Goal: Task Accomplishment & Management: Manage account settings

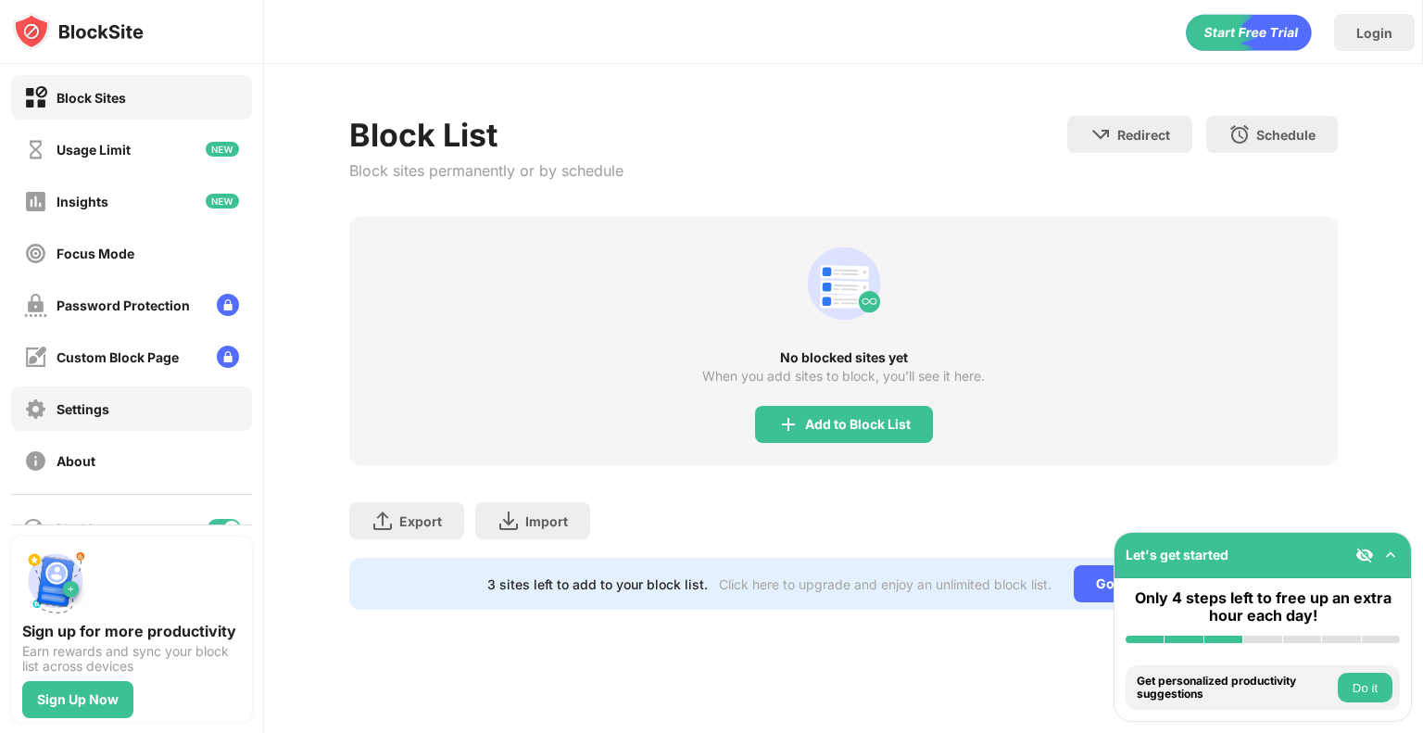
click at [100, 407] on div "Settings" at bounding box center [83, 409] width 53 height 16
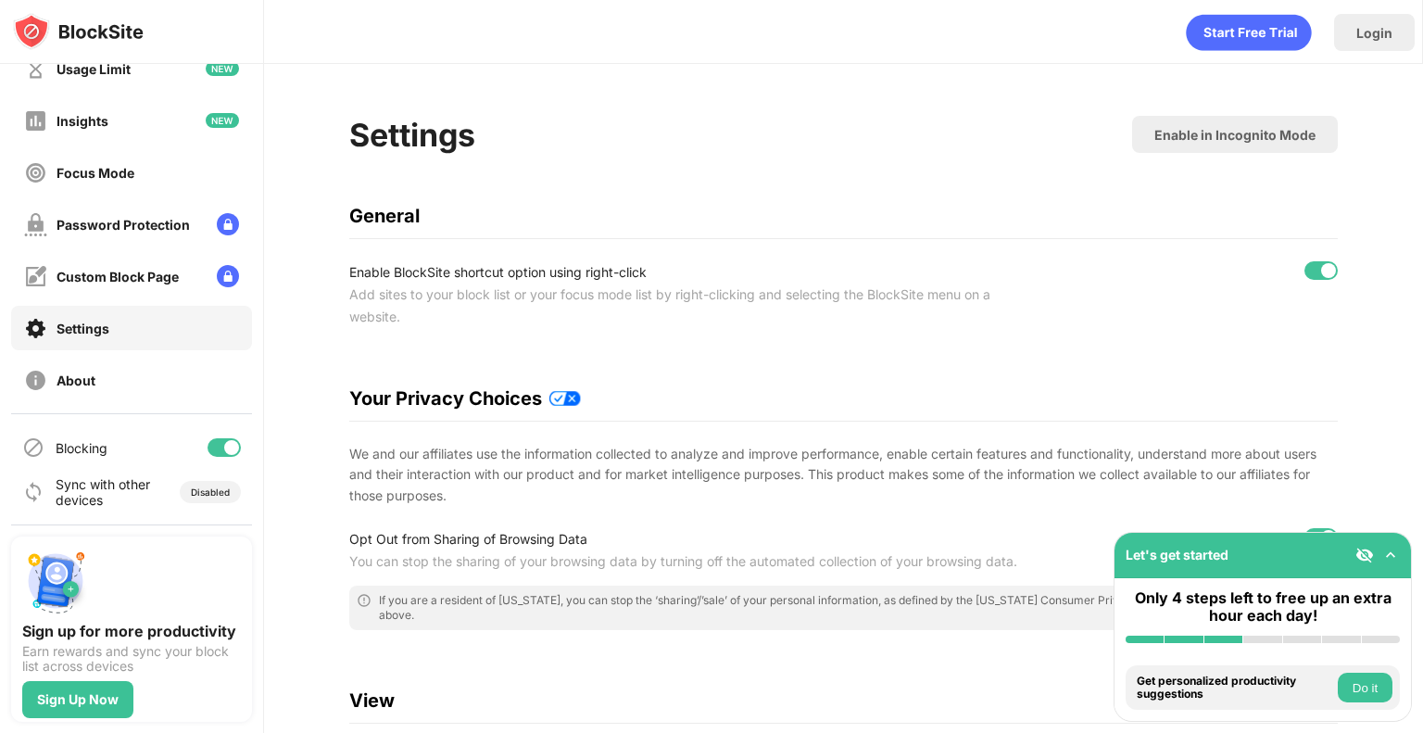
scroll to position [81, 0]
click at [75, 440] on div "Blocking" at bounding box center [82, 448] width 52 height 16
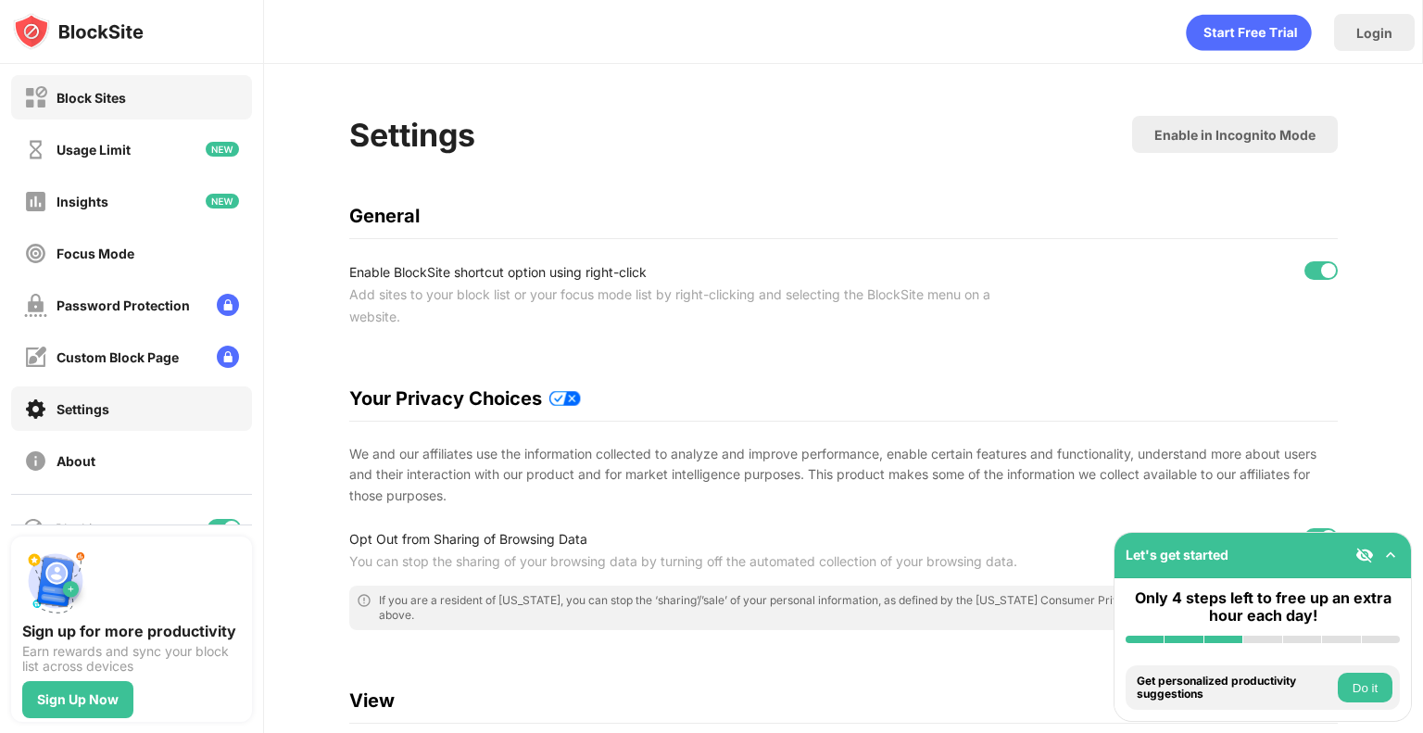
click at [101, 88] on div "Block Sites" at bounding box center [75, 97] width 102 height 23
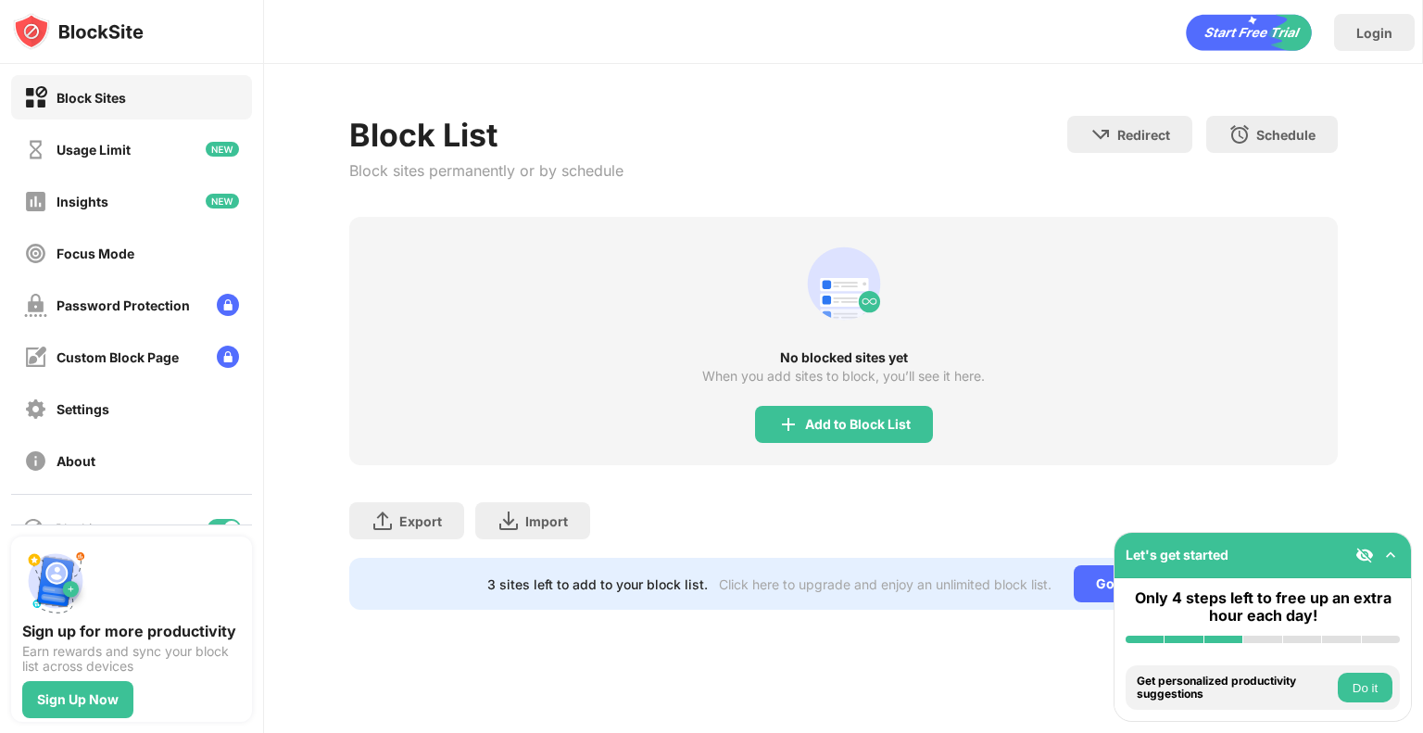
click at [1387, 554] on img at bounding box center [1391, 555] width 19 height 19
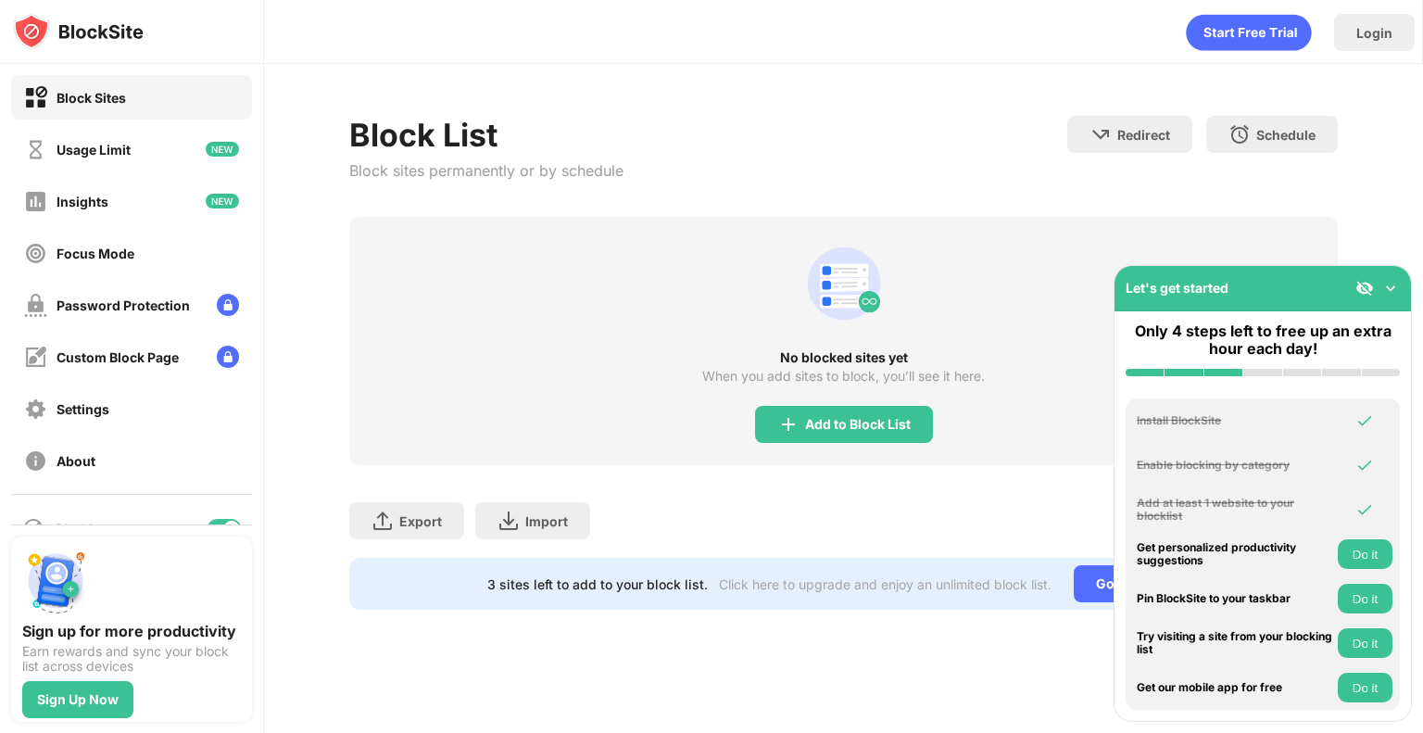
click at [1390, 290] on img at bounding box center [1391, 288] width 19 height 19
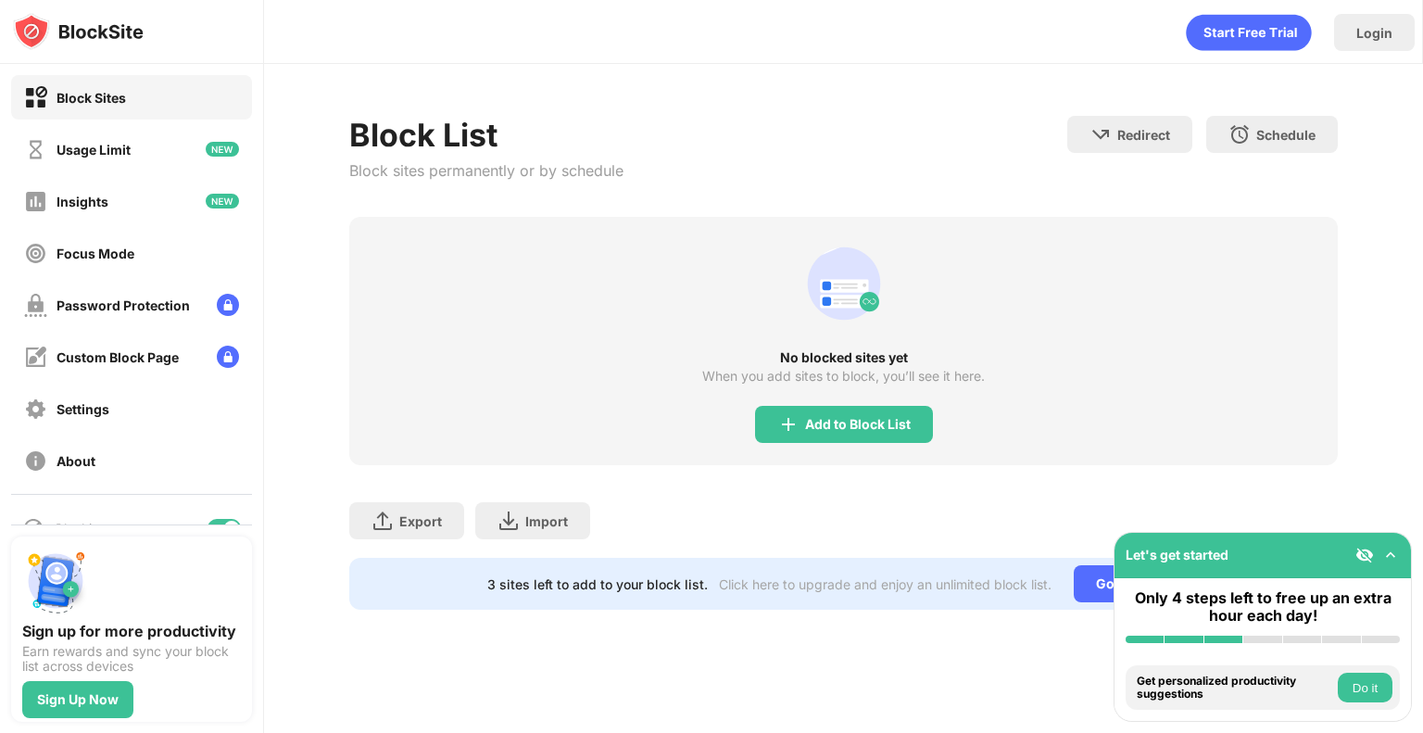
click at [1359, 551] on img at bounding box center [1365, 555] width 19 height 19
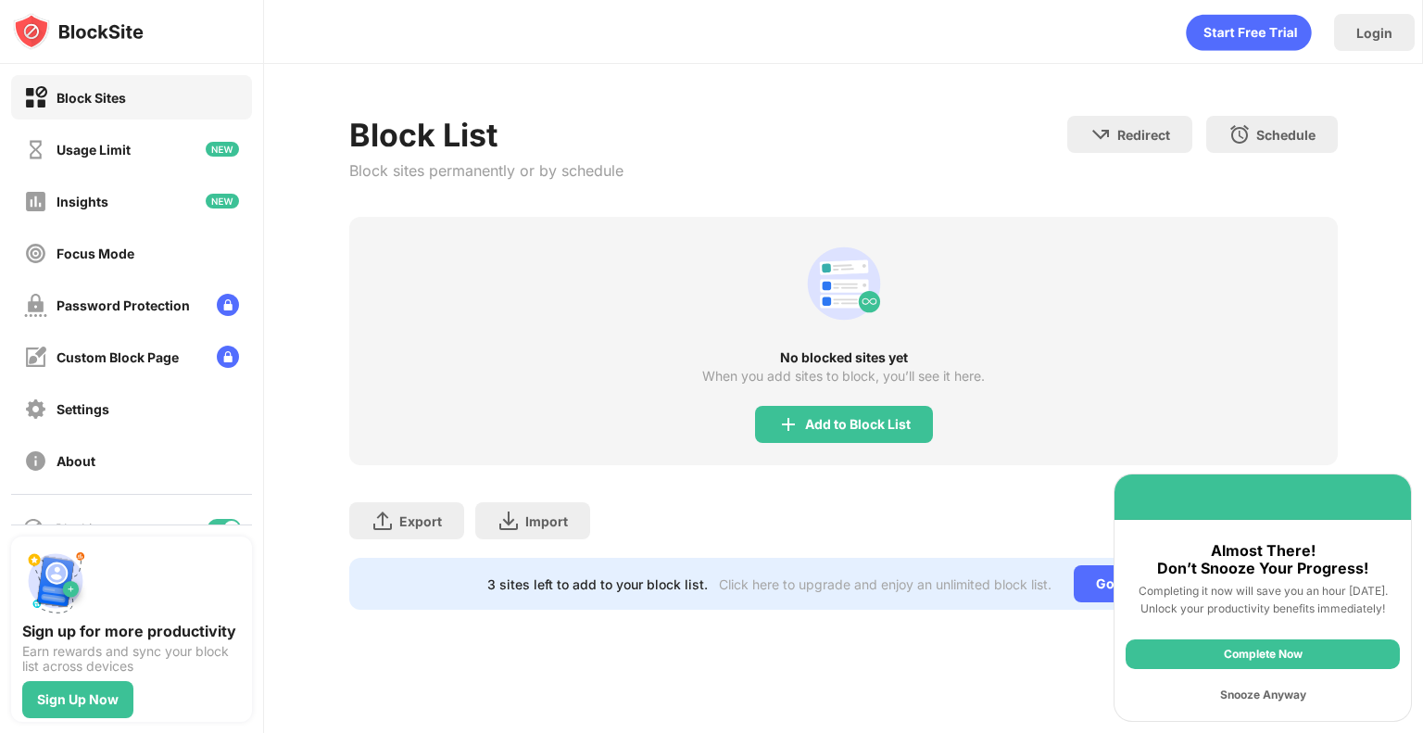
click at [1279, 692] on div "Snooze Anyway" at bounding box center [1263, 695] width 274 height 30
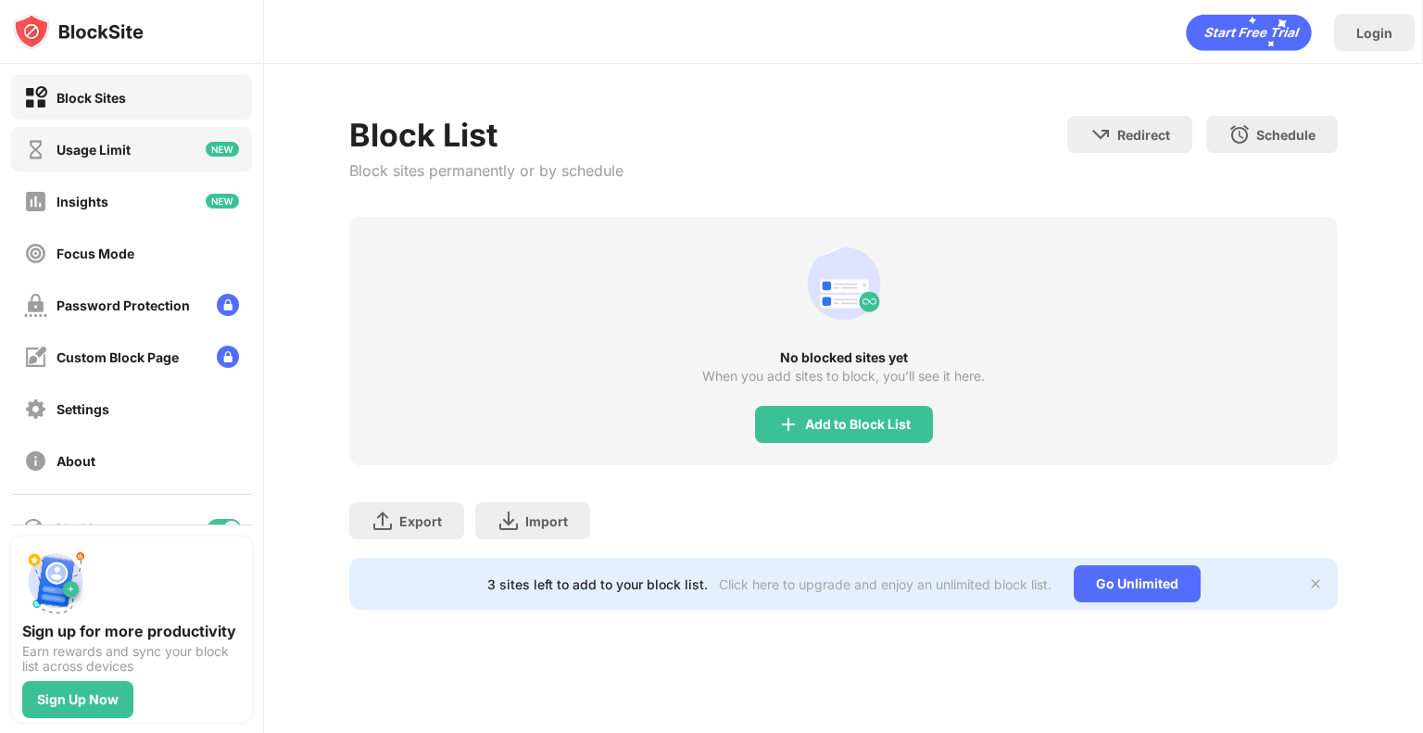
click at [87, 146] on div "Usage Limit" at bounding box center [94, 150] width 74 height 16
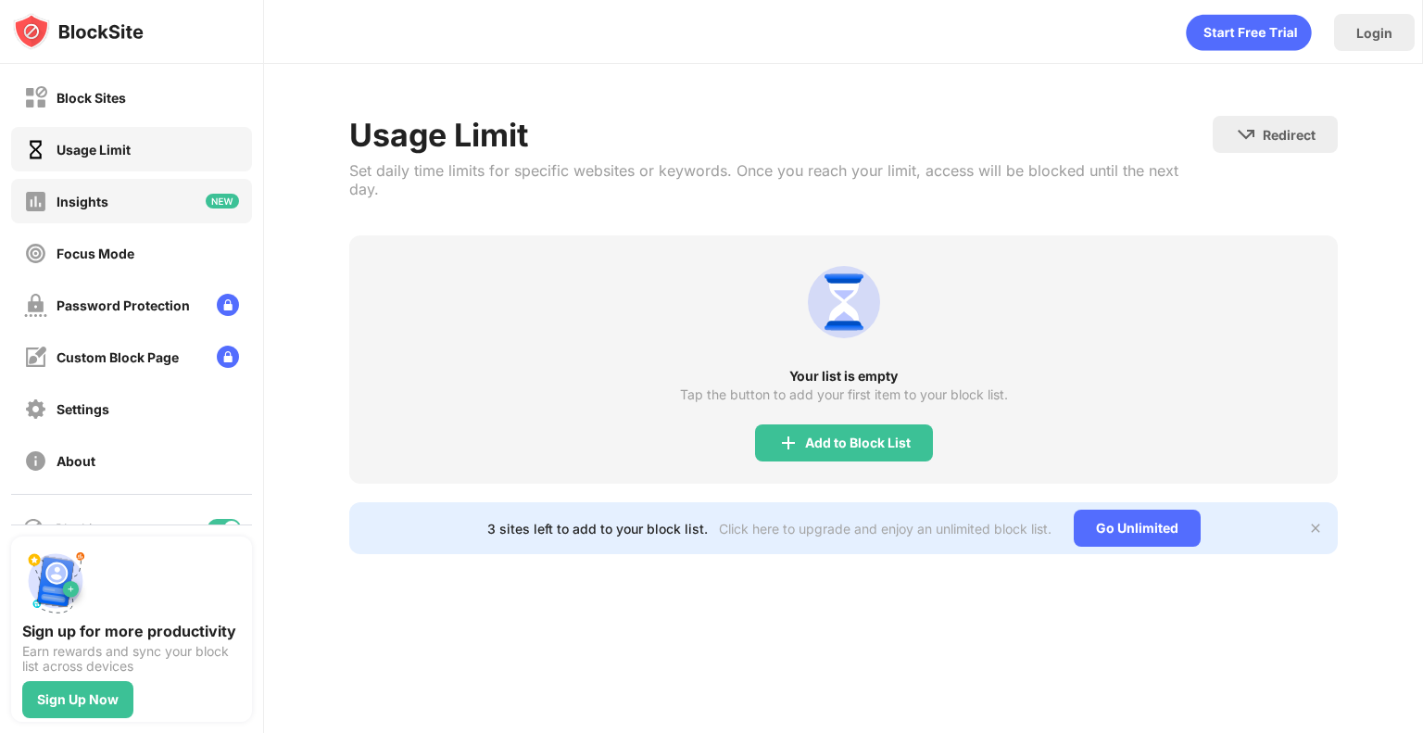
click at [108, 210] on div "Insights" at bounding box center [131, 201] width 241 height 44
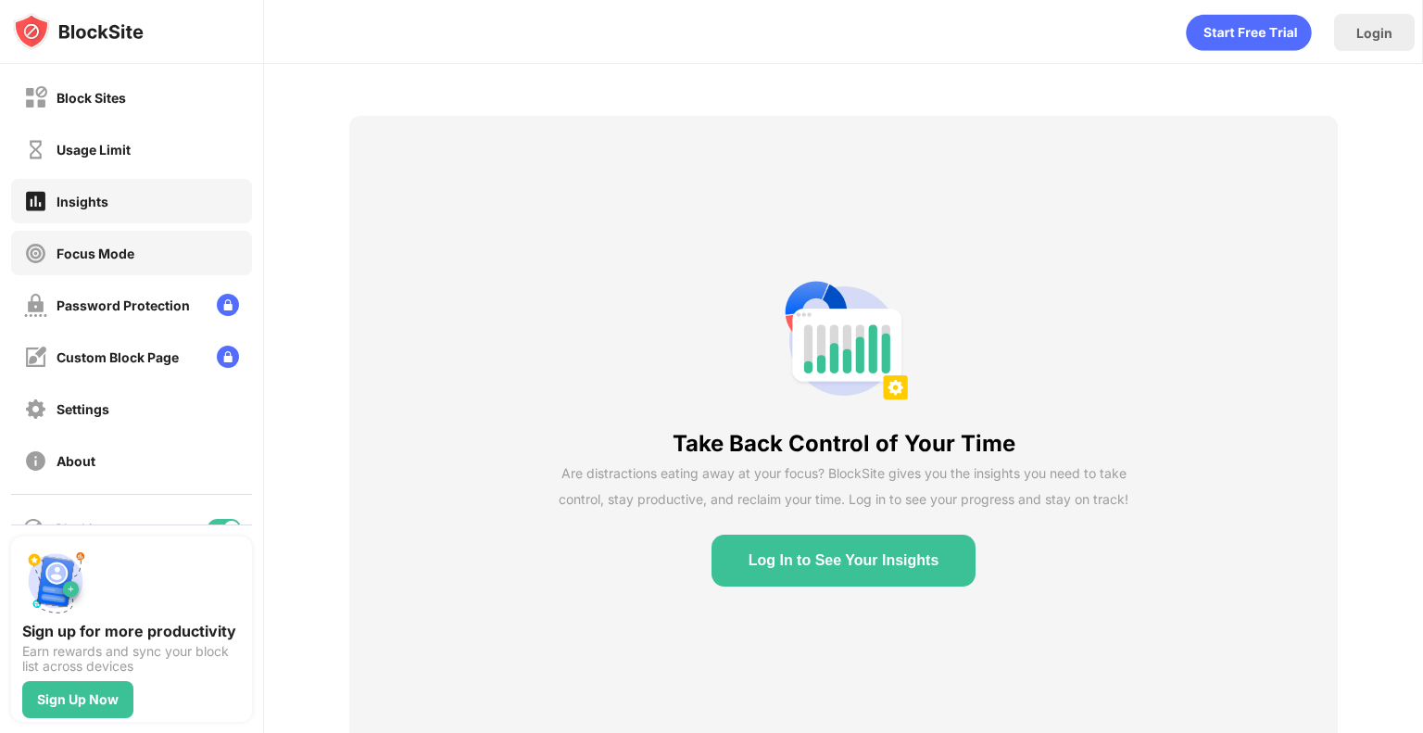
click at [108, 249] on div "Focus Mode" at bounding box center [96, 254] width 78 height 16
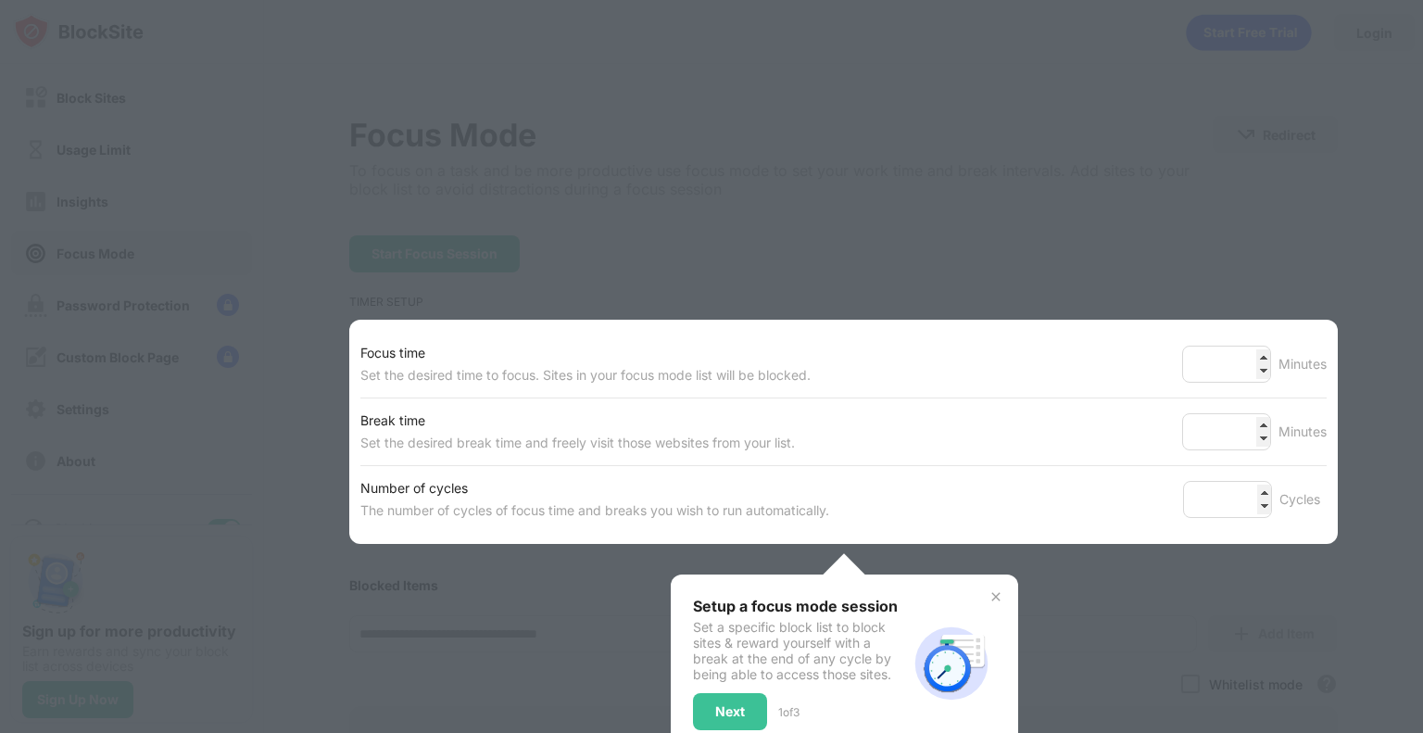
click at [121, 292] on div at bounding box center [711, 366] width 1423 height 733
click at [743, 703] on div "Next" at bounding box center [730, 711] width 74 height 37
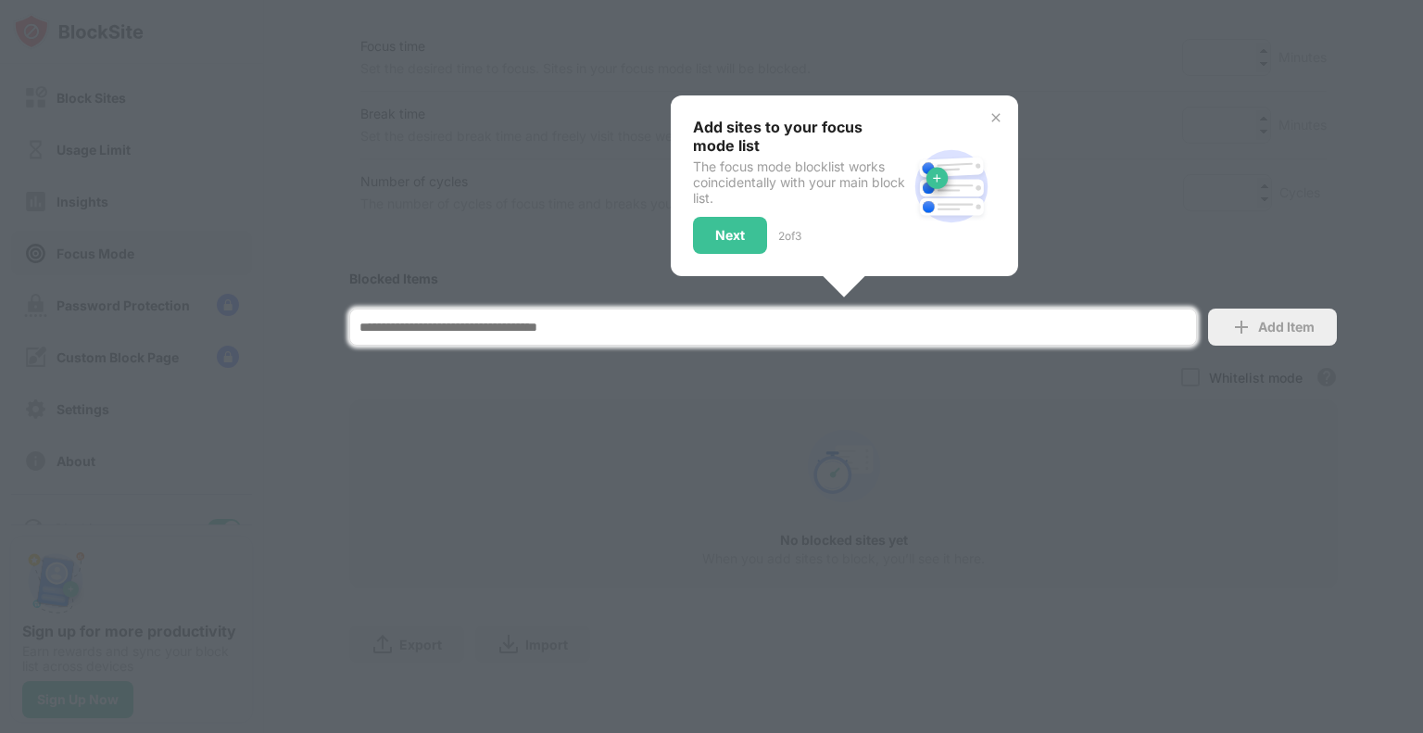
scroll to position [319, 0]
click at [702, 230] on div "Next" at bounding box center [730, 235] width 74 height 37
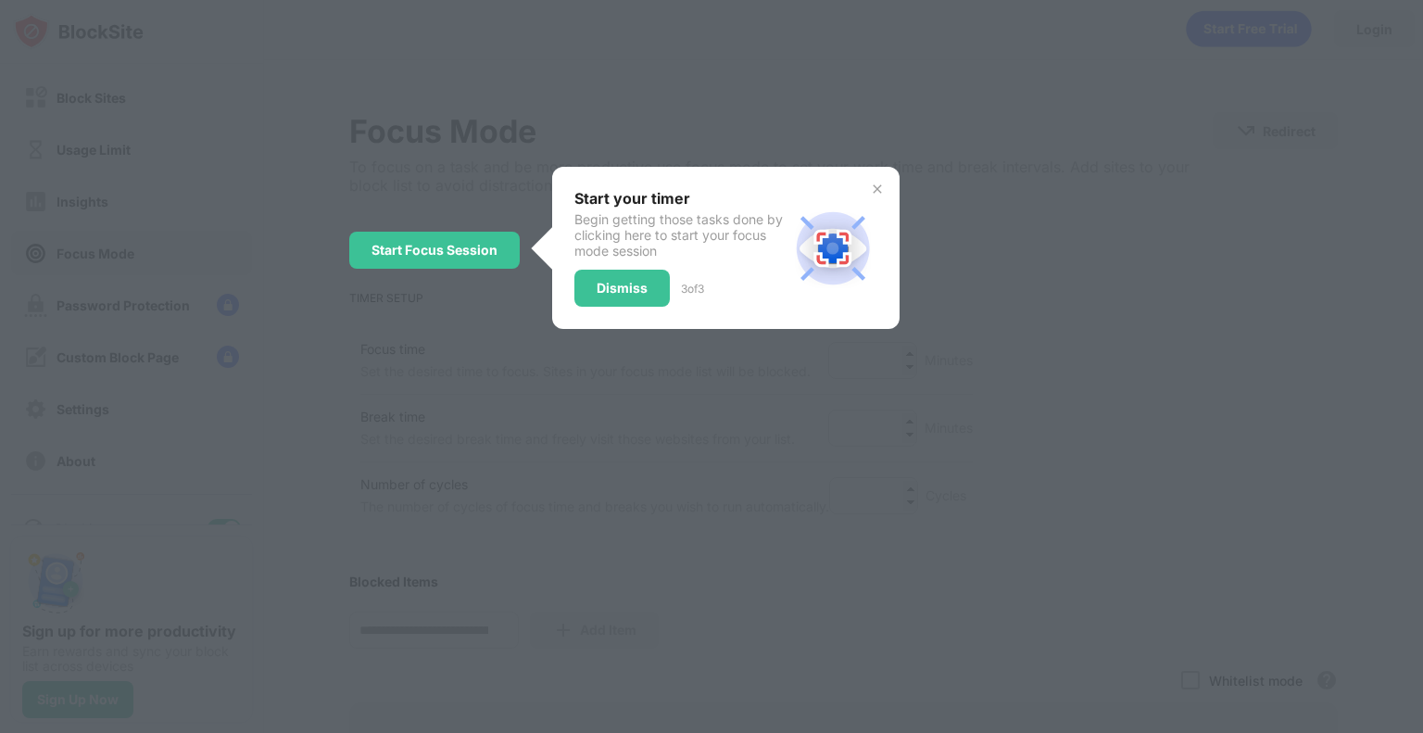
scroll to position [0, 0]
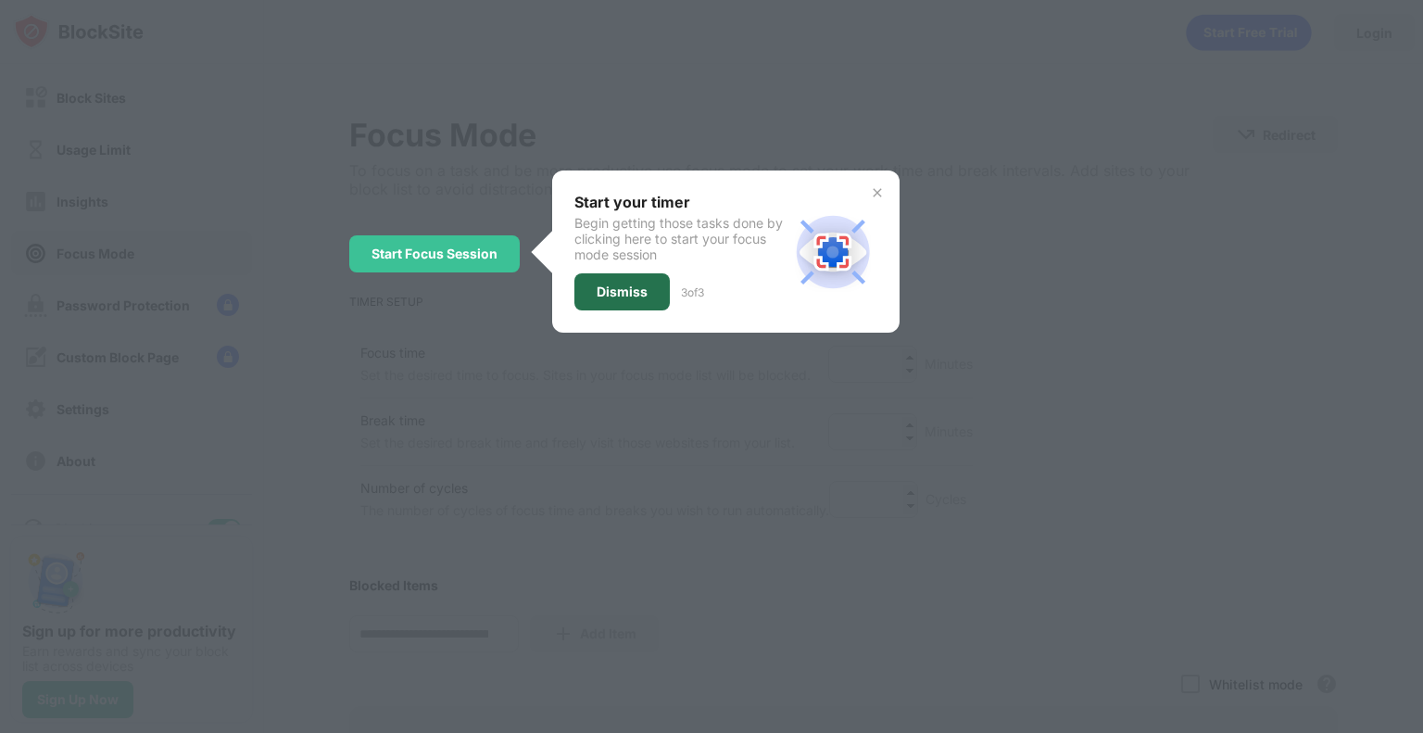
click at [649, 278] on div "Dismiss" at bounding box center [622, 291] width 95 height 37
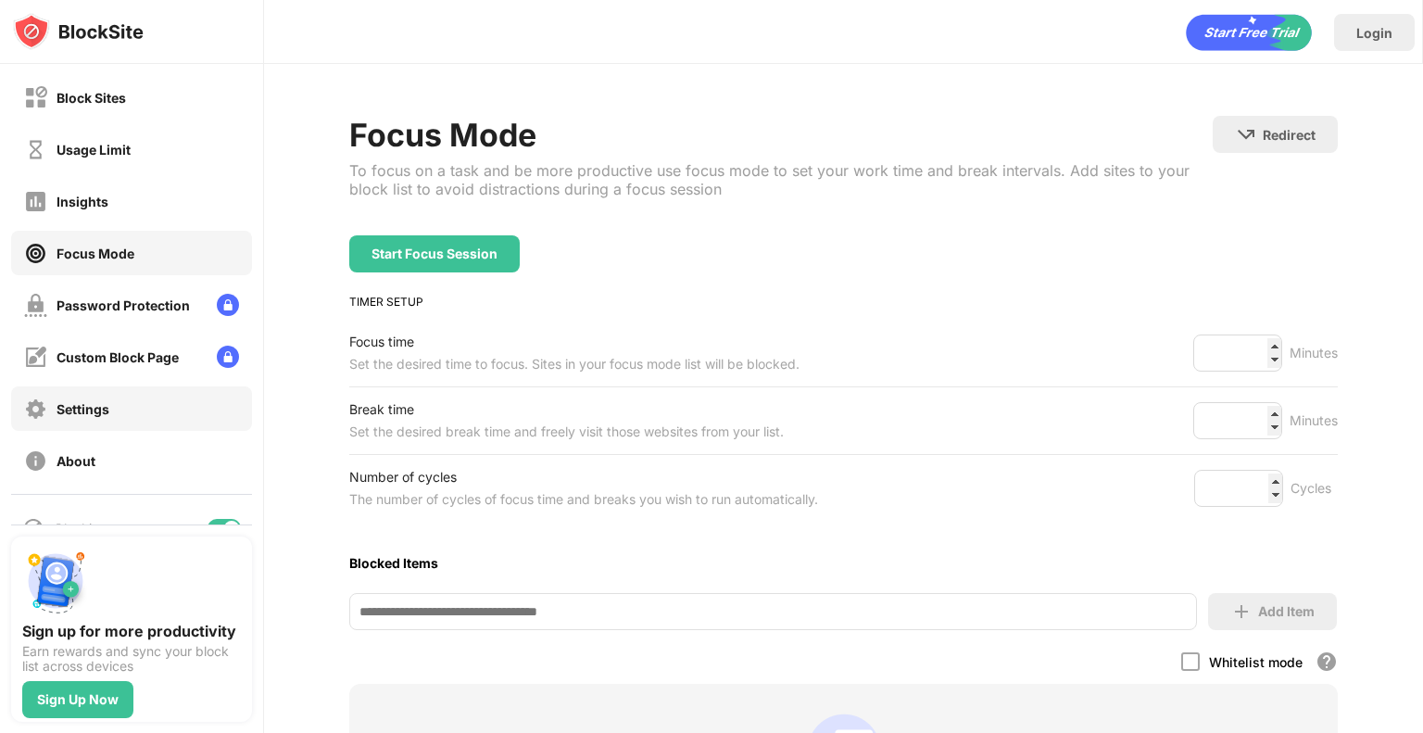
click at [198, 390] on div "Settings" at bounding box center [131, 408] width 241 height 44
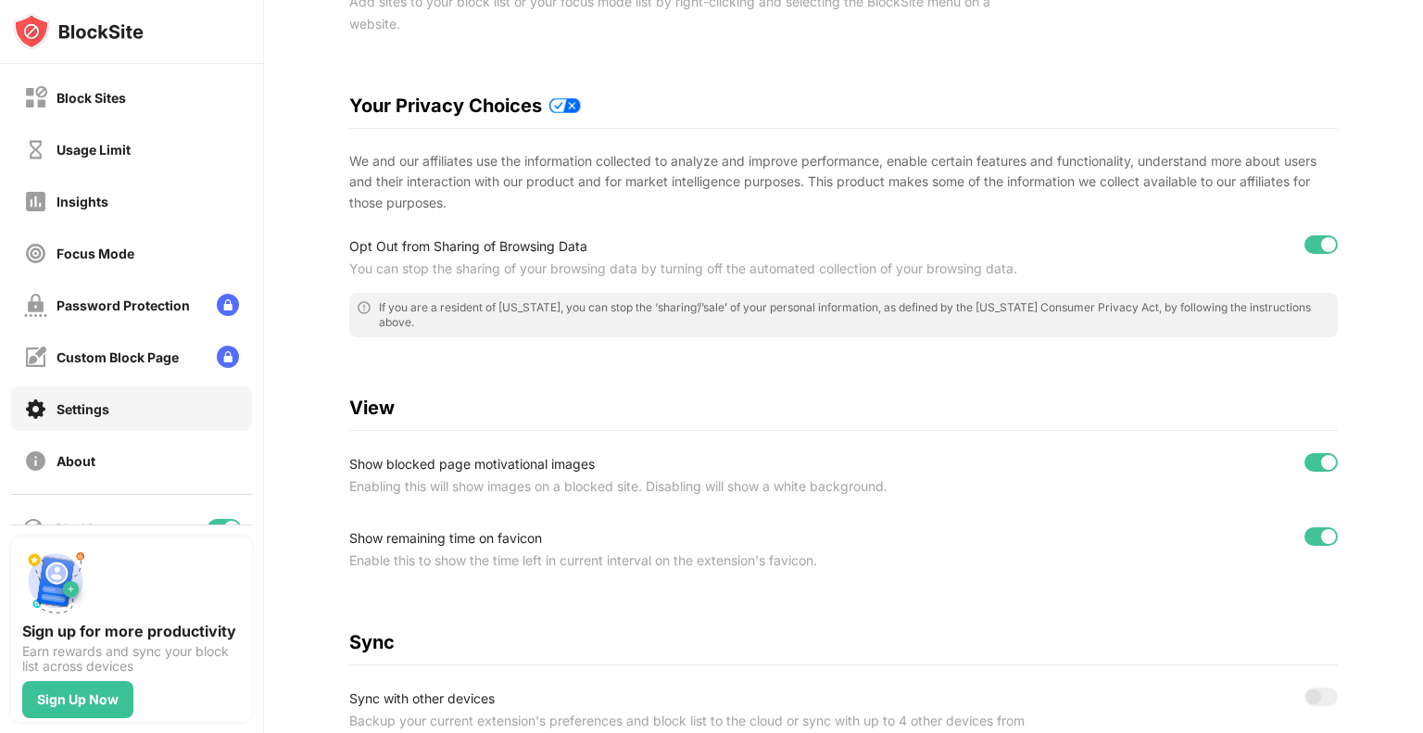
scroll to position [248, 10]
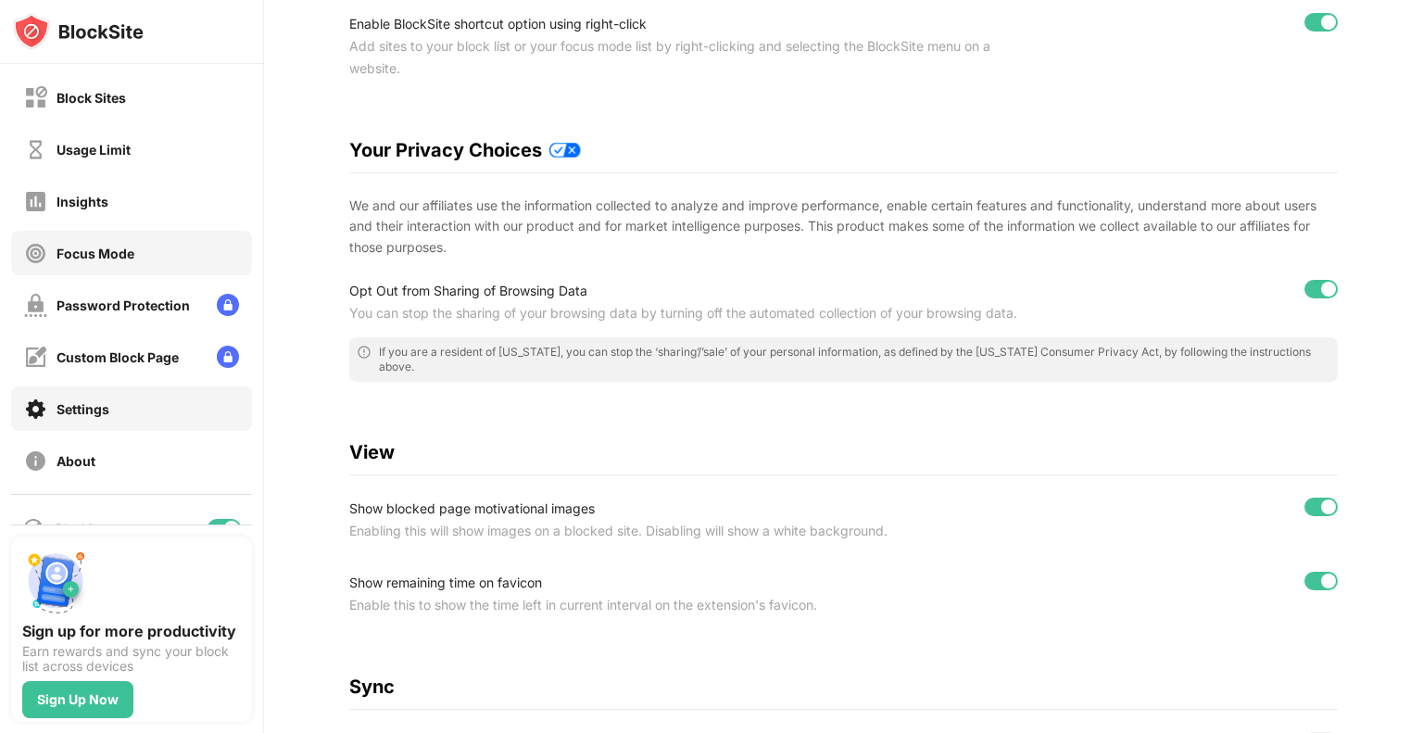
click at [140, 259] on div "Focus Mode" at bounding box center [131, 253] width 241 height 44
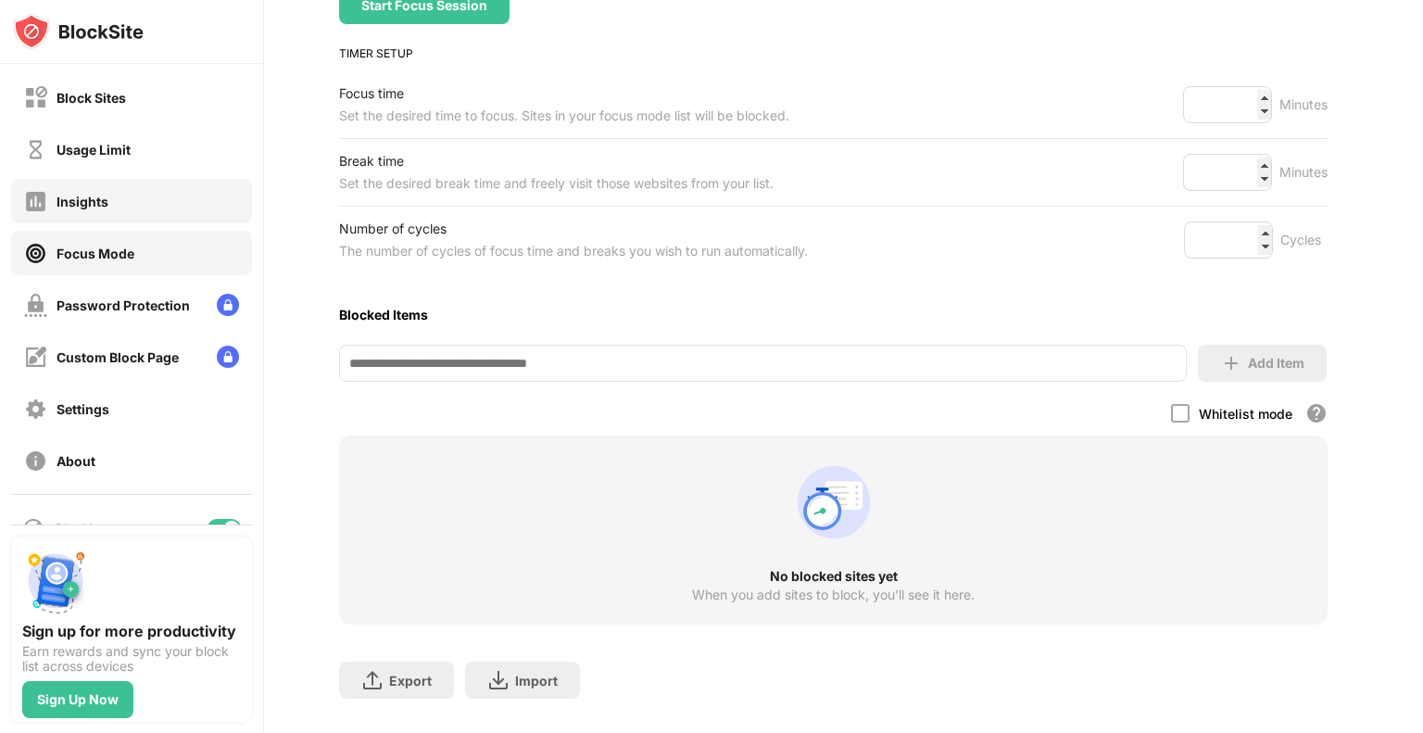
click at [161, 196] on div "Insights" at bounding box center [131, 201] width 241 height 44
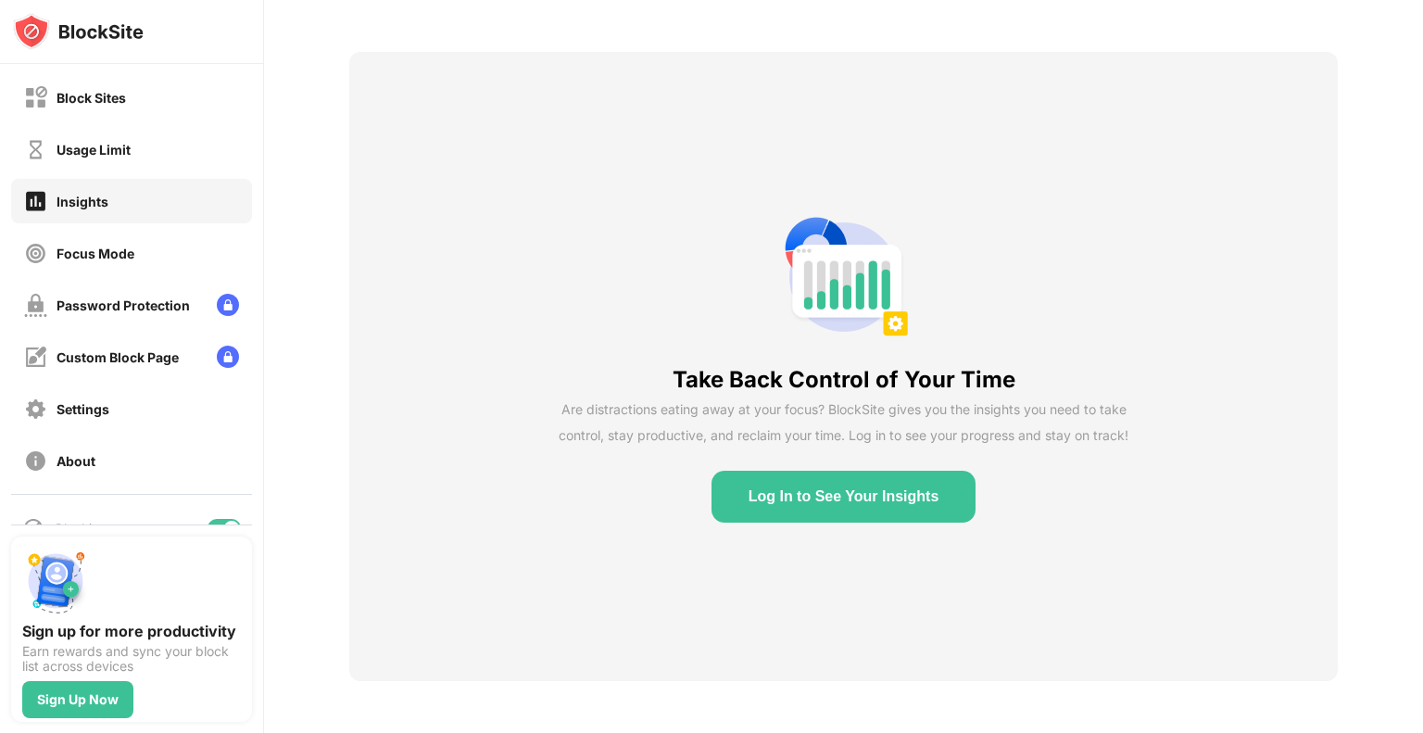
scroll to position [78, 10]
click at [155, 100] on div "Block Sites" at bounding box center [131, 97] width 241 height 44
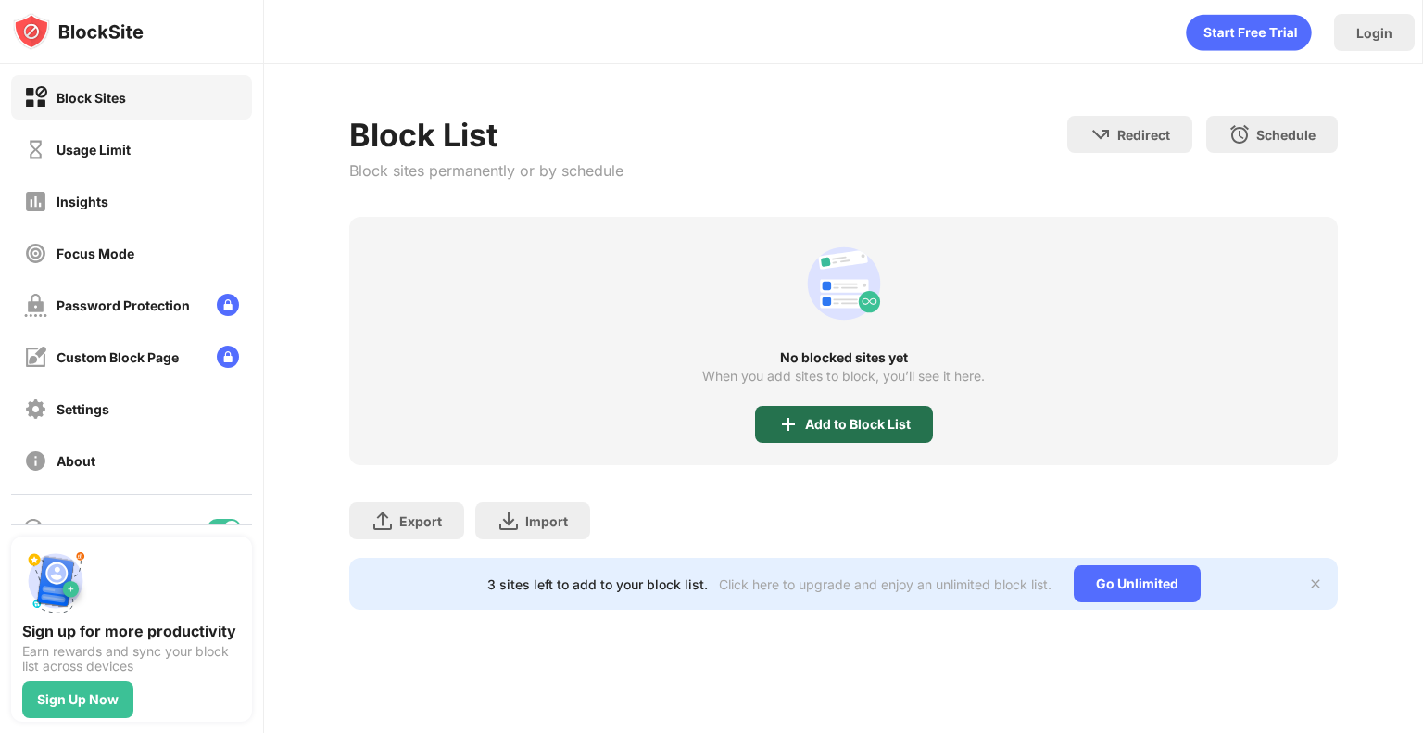
click at [852, 411] on div "Add to Block List" at bounding box center [844, 424] width 178 height 37
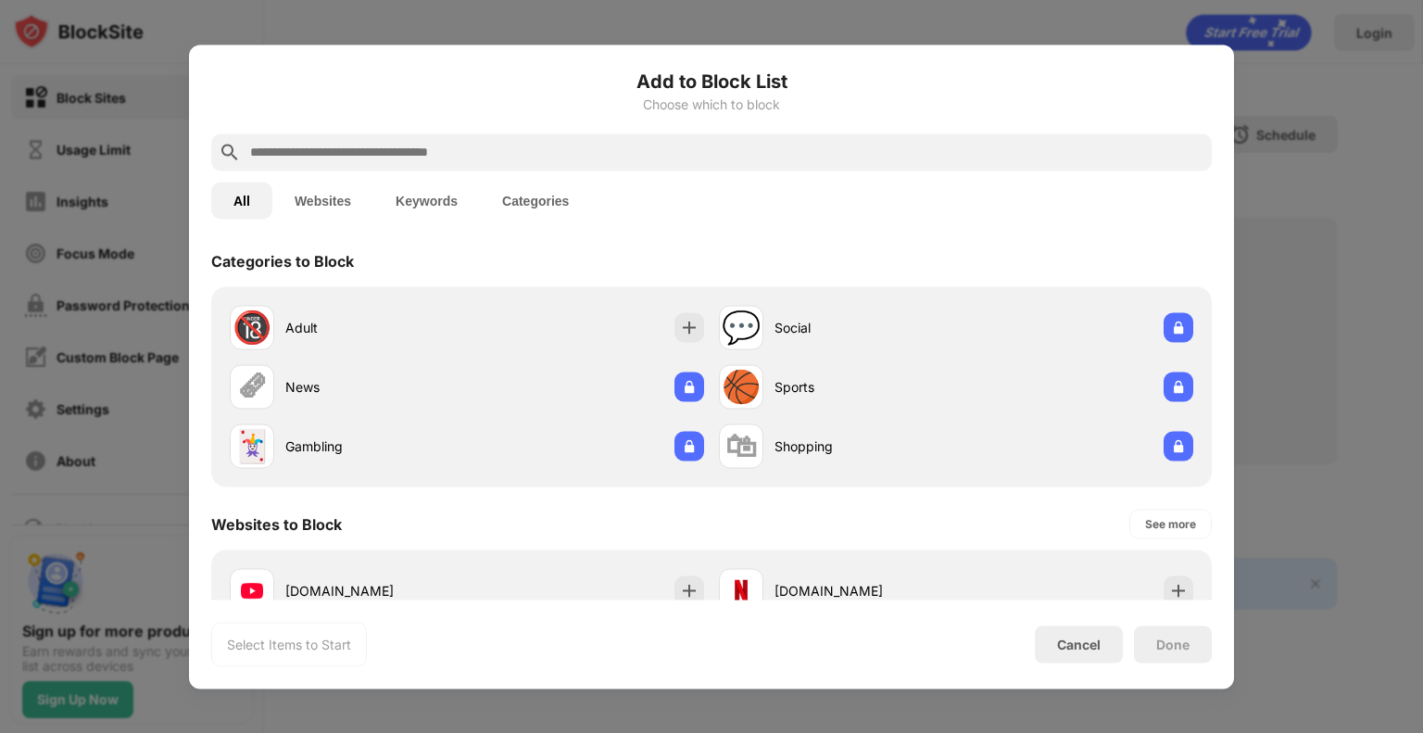
scroll to position [7, 0]
click at [520, 206] on button "Categories" at bounding box center [535, 200] width 111 height 37
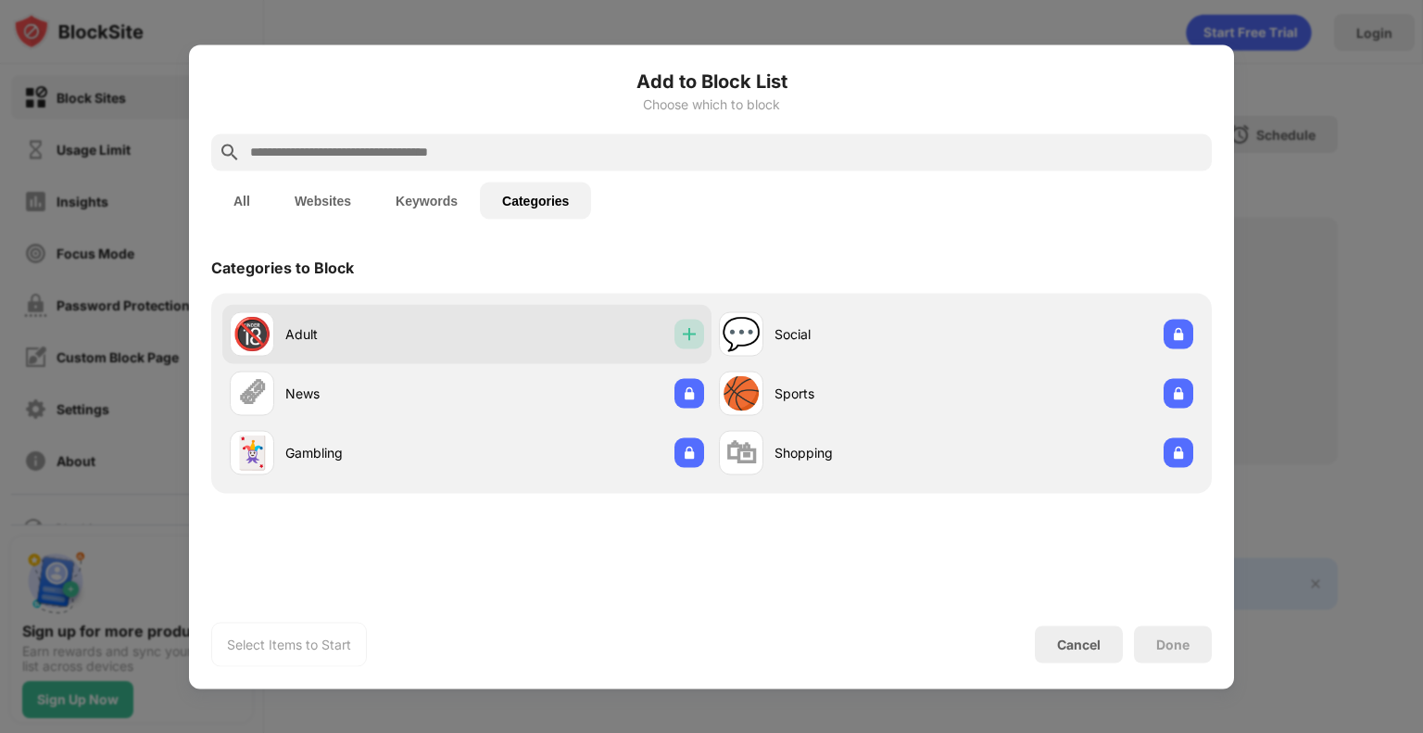
click at [680, 333] on img at bounding box center [689, 333] width 19 height 19
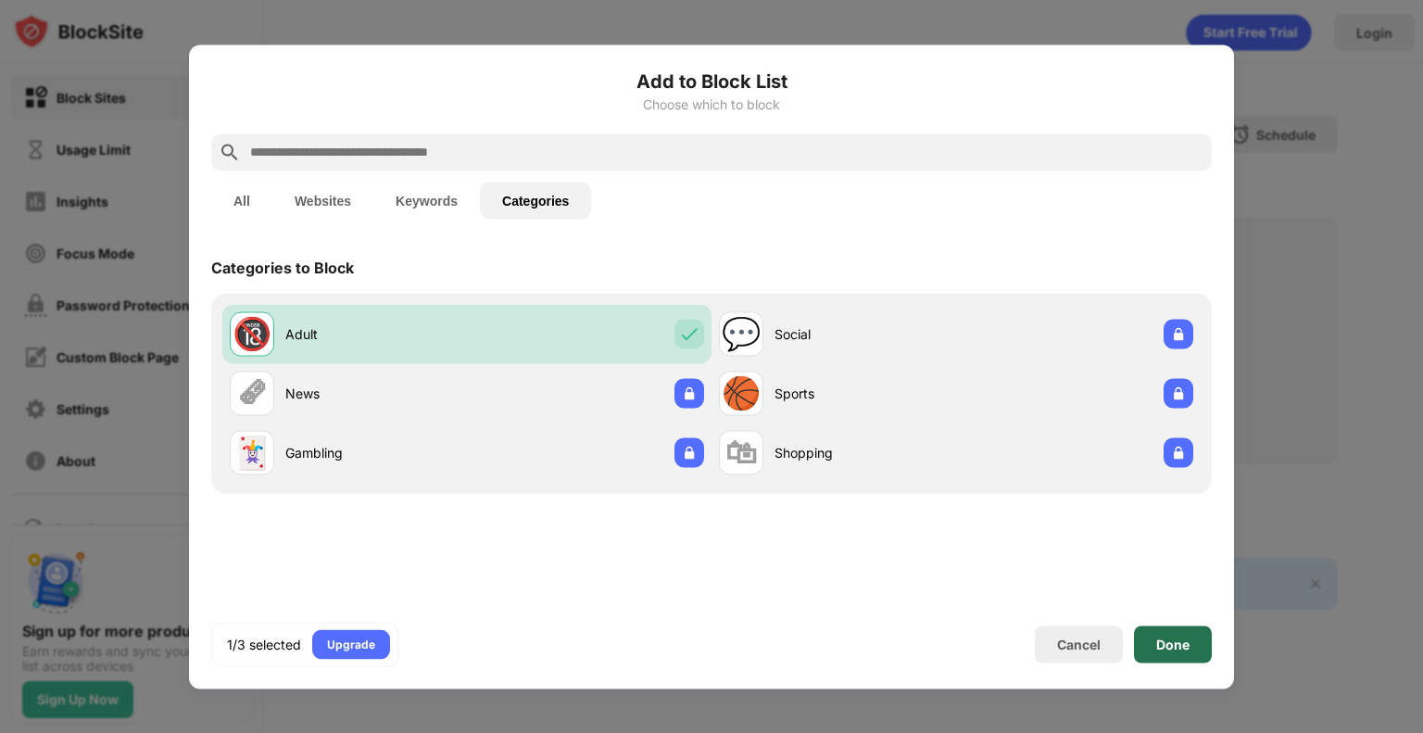
click at [1169, 637] on div "Done" at bounding box center [1173, 644] width 33 height 15
